Goal: Task Accomplishment & Management: Manage account settings

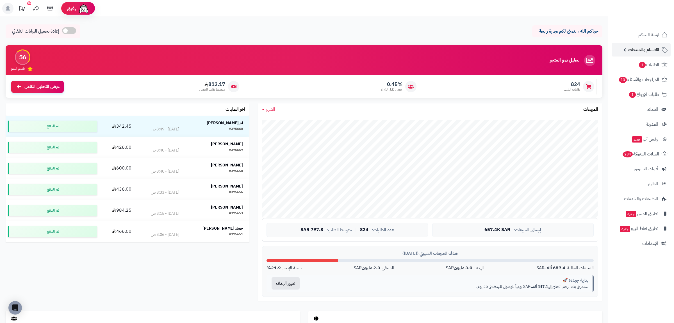
click at [639, 49] on span "الأقسام والمنتجات" at bounding box center [643, 50] width 31 height 8
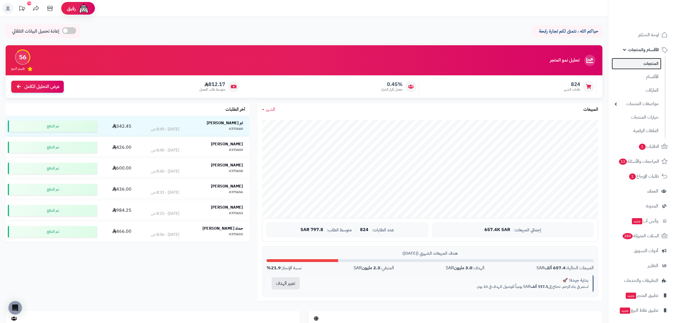
click at [646, 65] on link "المنتجات" at bounding box center [637, 64] width 50 height 12
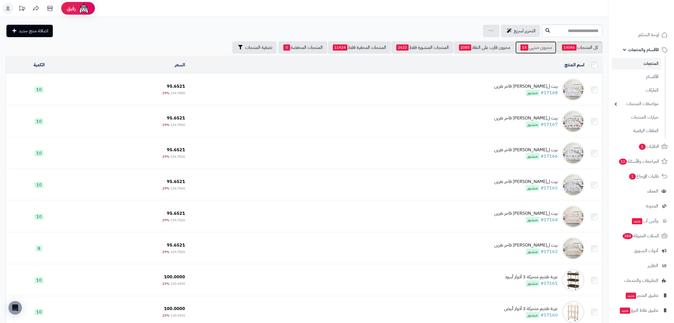
click at [545, 48] on link "مخزون منتهي 14" at bounding box center [535, 47] width 41 height 12
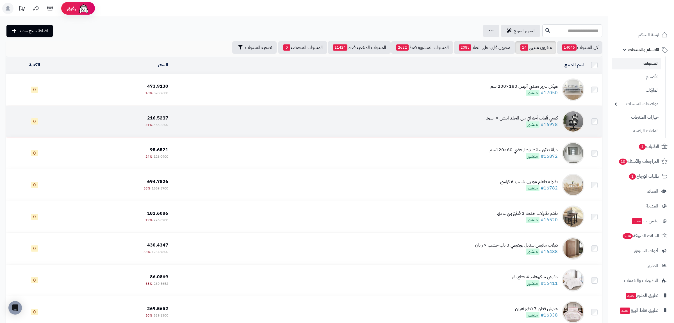
scroll to position [131, 0]
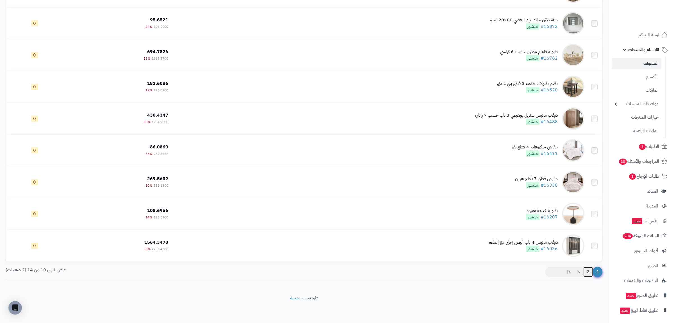
click at [588, 270] on link "2" at bounding box center [588, 271] width 10 height 10
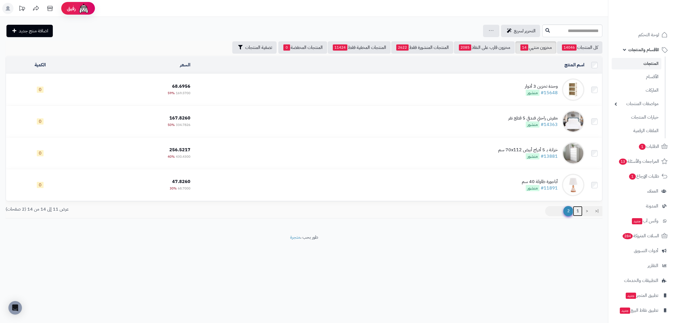
click at [580, 210] on link "1" at bounding box center [578, 211] width 10 height 10
